Goal: Information Seeking & Learning: Find contact information

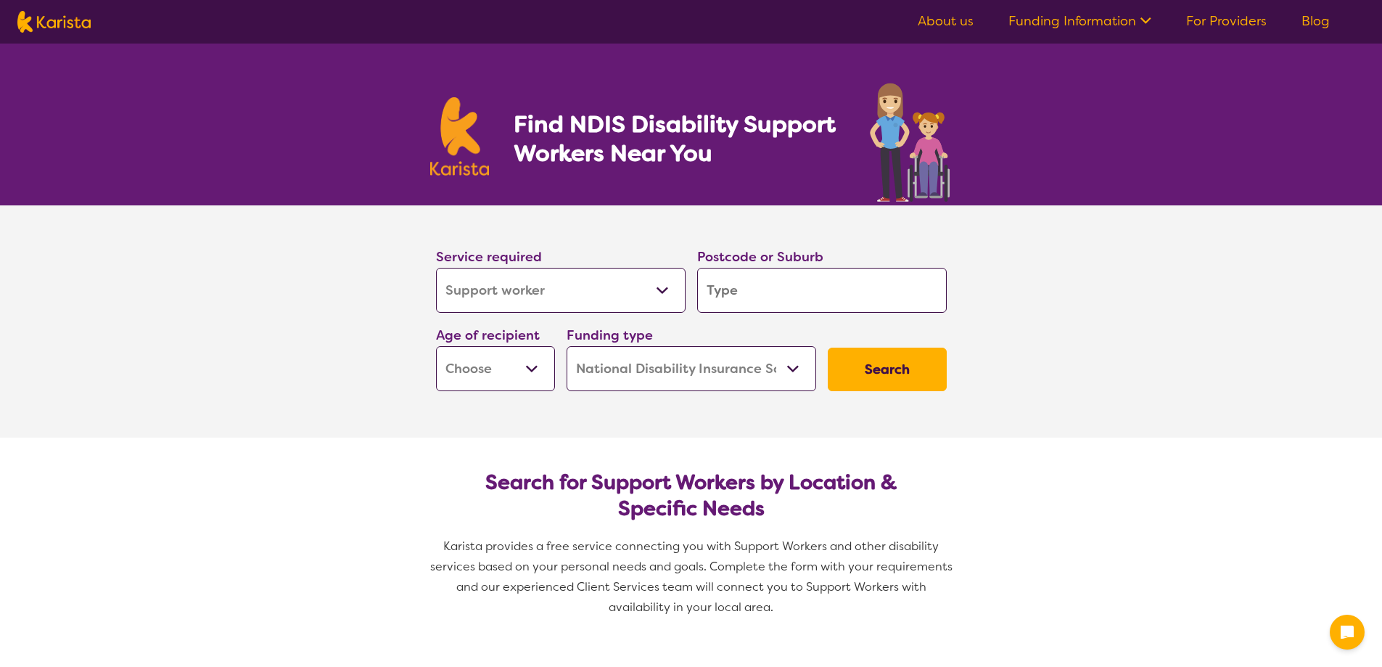
select select "Support worker"
select select "NDIS"
select select "Support worker"
select select "NDIS"
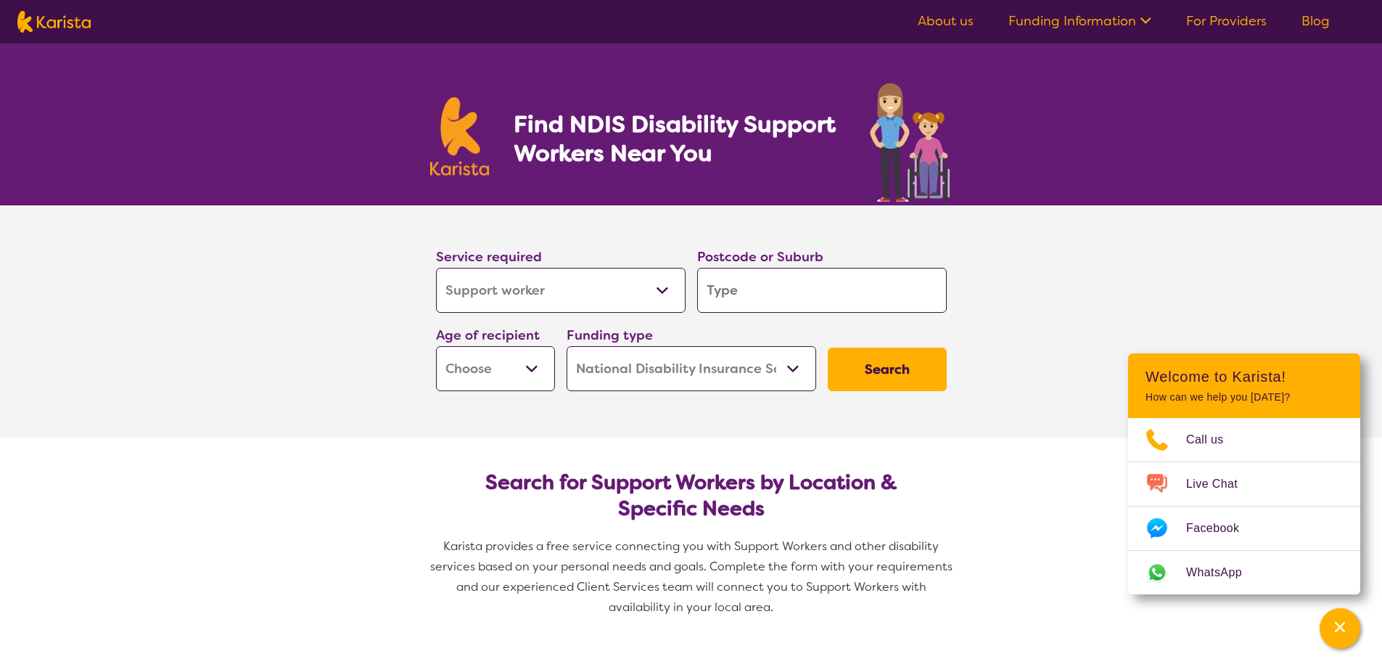
click at [533, 377] on select "Early Childhood - 0 to 9 Child - 10 to 11 Adolescent - 12 to 17 Adult - 18 to 6…" at bounding box center [495, 368] width 119 height 45
select select "AG"
click at [436, 346] on select "Early Childhood - 0 to 9 Child - 10 to 11 Adolescent - 12 to 17 Adult - 18 to 6…" at bounding box center [495, 368] width 119 height 45
select select "AG"
click at [748, 290] on input "search" at bounding box center [822, 290] width 250 height 45
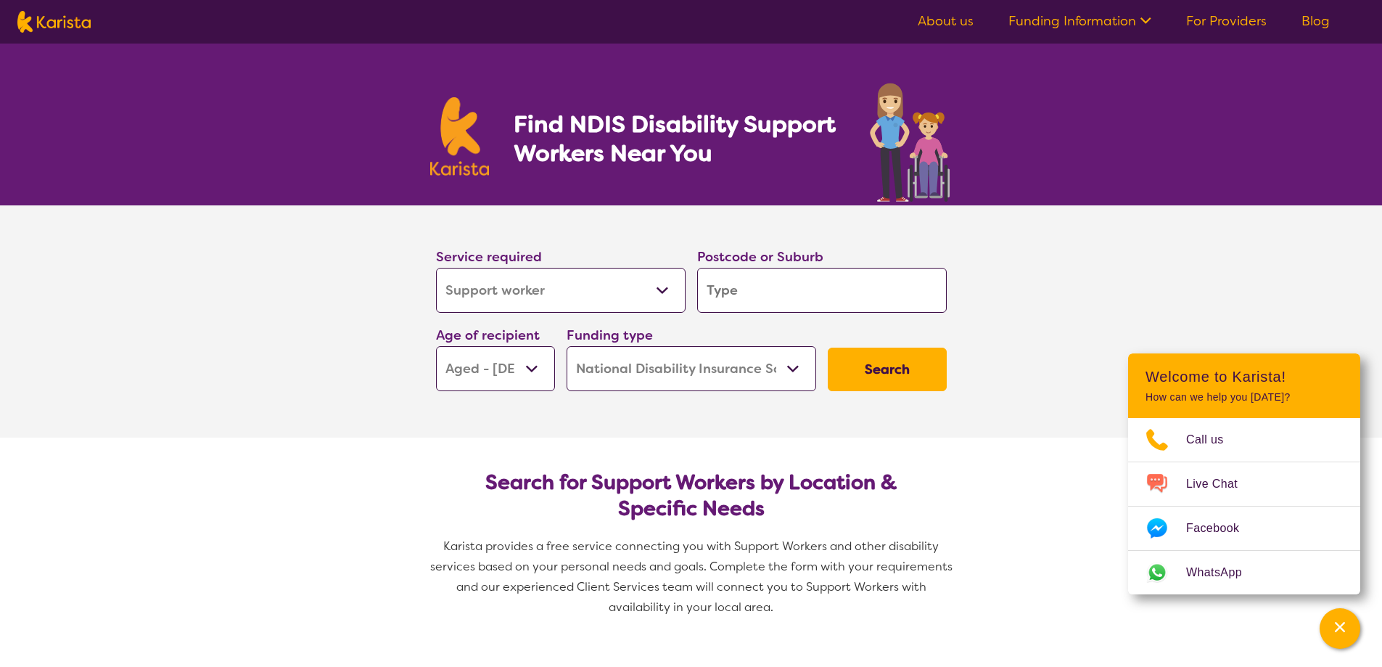
type input "3338"
click at [624, 231] on section "Service required Allied Health Assistant Assessment ([MEDICAL_DATA] or [MEDICAL…" at bounding box center [691, 301] width 557 height 192
click at [659, 285] on select "Allied Health Assistant Assessment ([MEDICAL_DATA] or [MEDICAL_DATA]) Behaviour…" at bounding box center [561, 290] width 250 height 45
select select "NDIS Support Coordination"
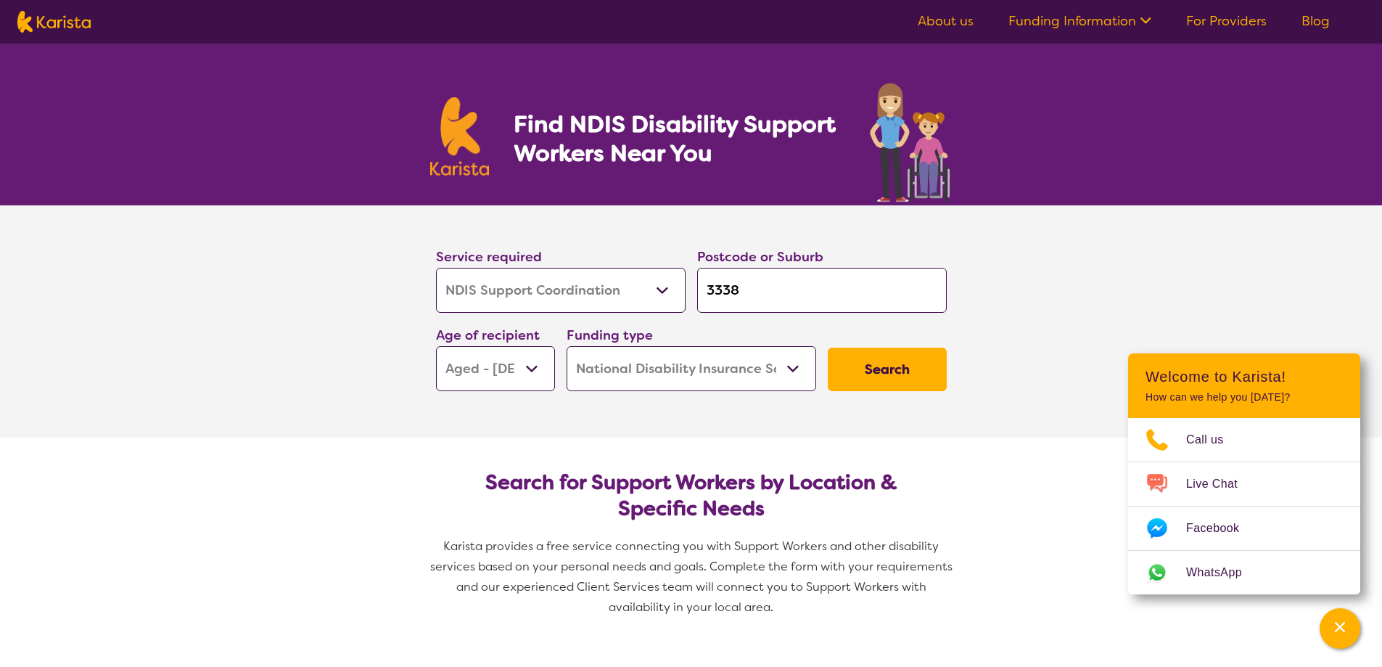
click at [436, 268] on select "Allied Health Assistant Assessment ([MEDICAL_DATA] or [MEDICAL_DATA]) Behaviour…" at bounding box center [561, 290] width 250 height 45
select select "NDIS Support Coordination"
click at [871, 367] on button "Search" at bounding box center [887, 370] width 119 height 44
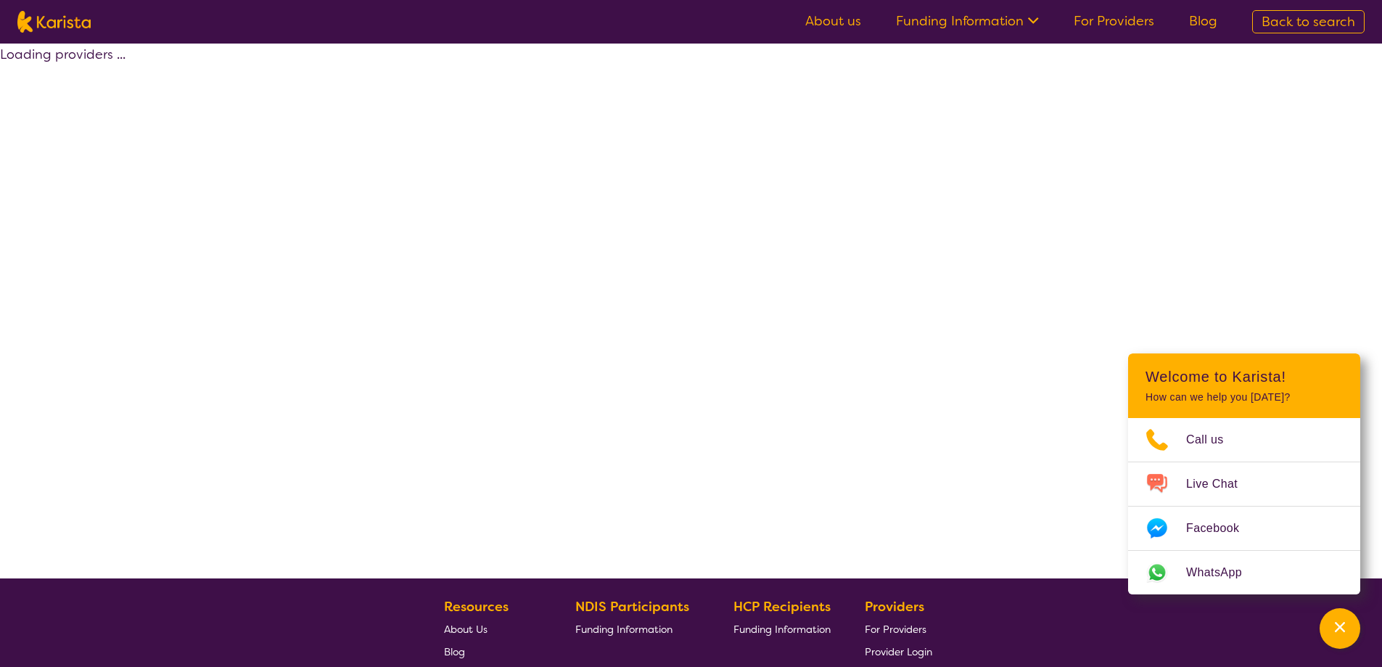
select select "by_score"
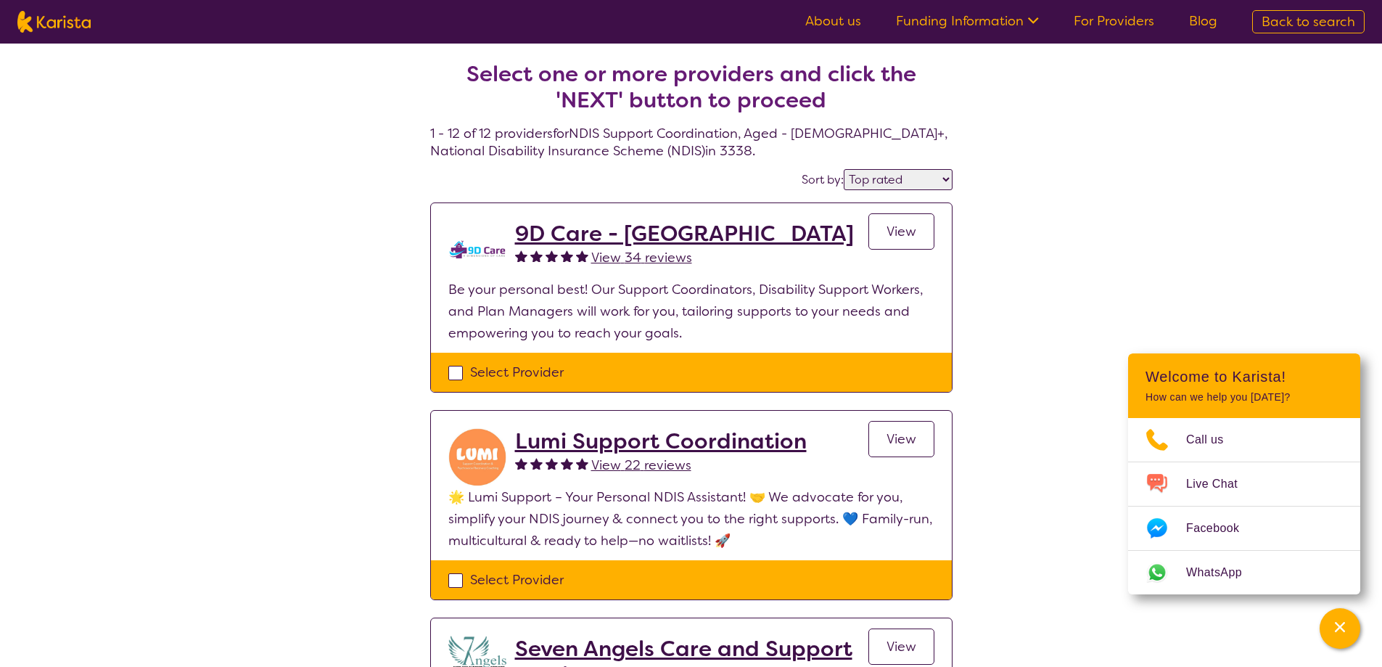
click at [884, 231] on link "View" at bounding box center [901, 231] width 66 height 36
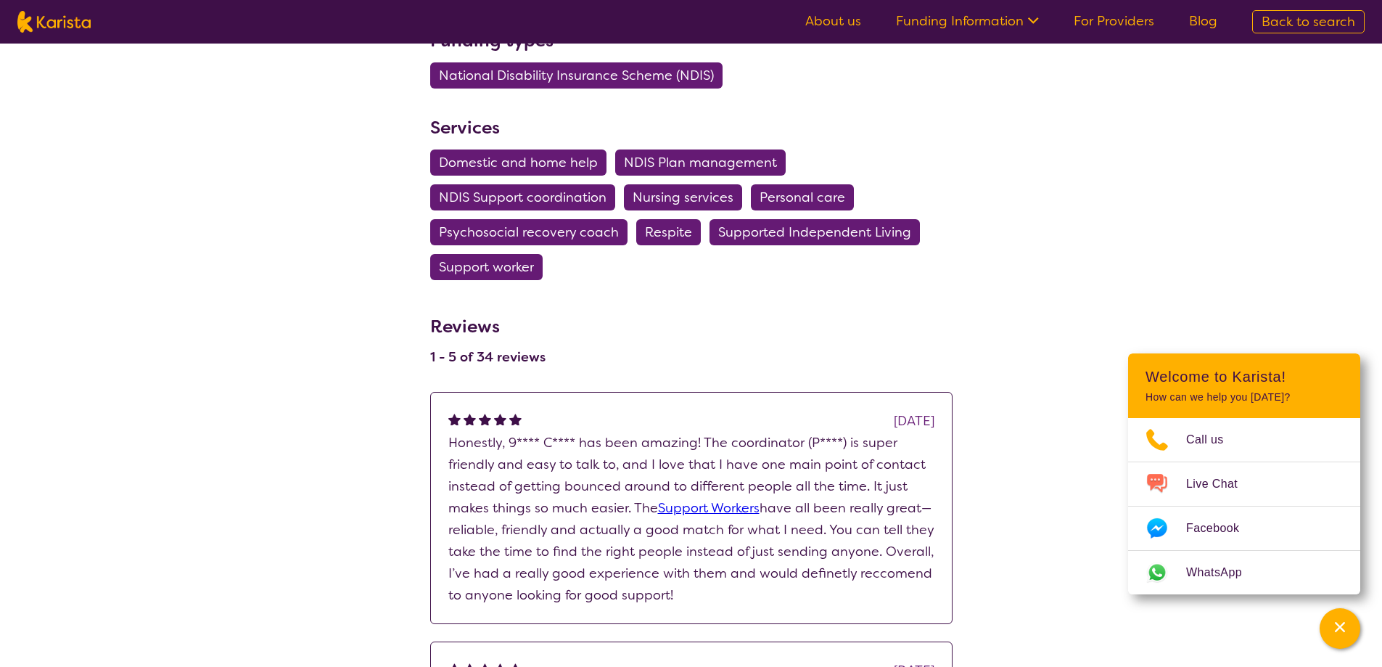
scroll to position [871, 0]
